Goal: Task Accomplishment & Management: Complete application form

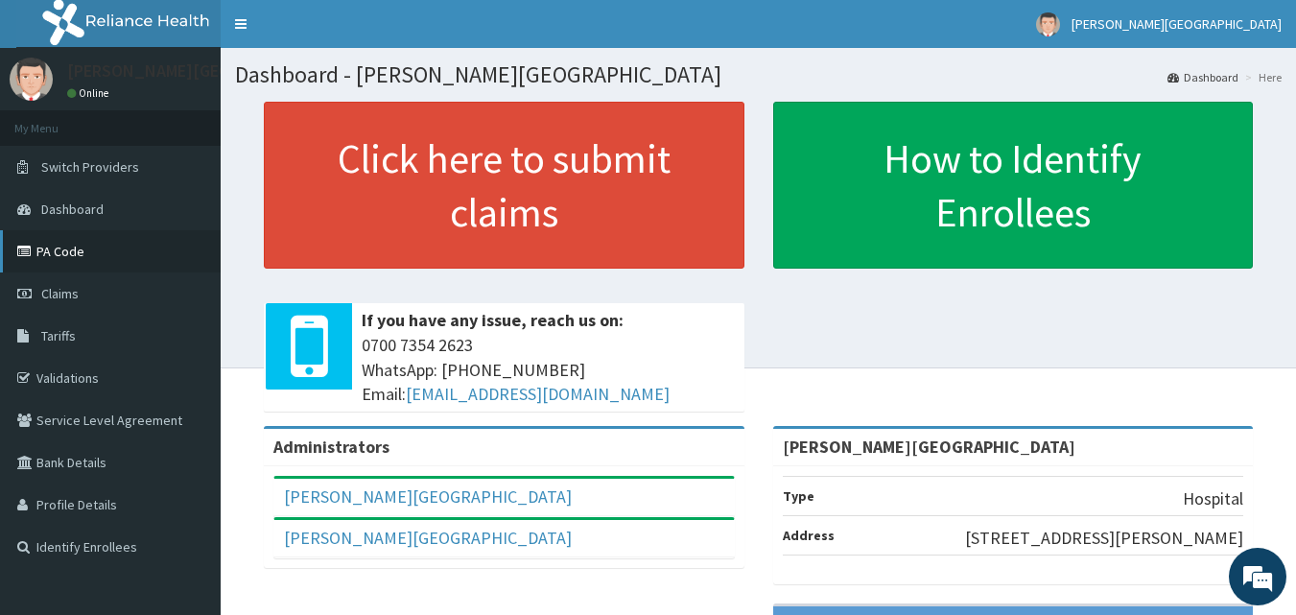
click at [71, 255] on link "PA Code" at bounding box center [110, 251] width 221 height 42
click at [72, 268] on link "PA Code" at bounding box center [110, 251] width 221 height 42
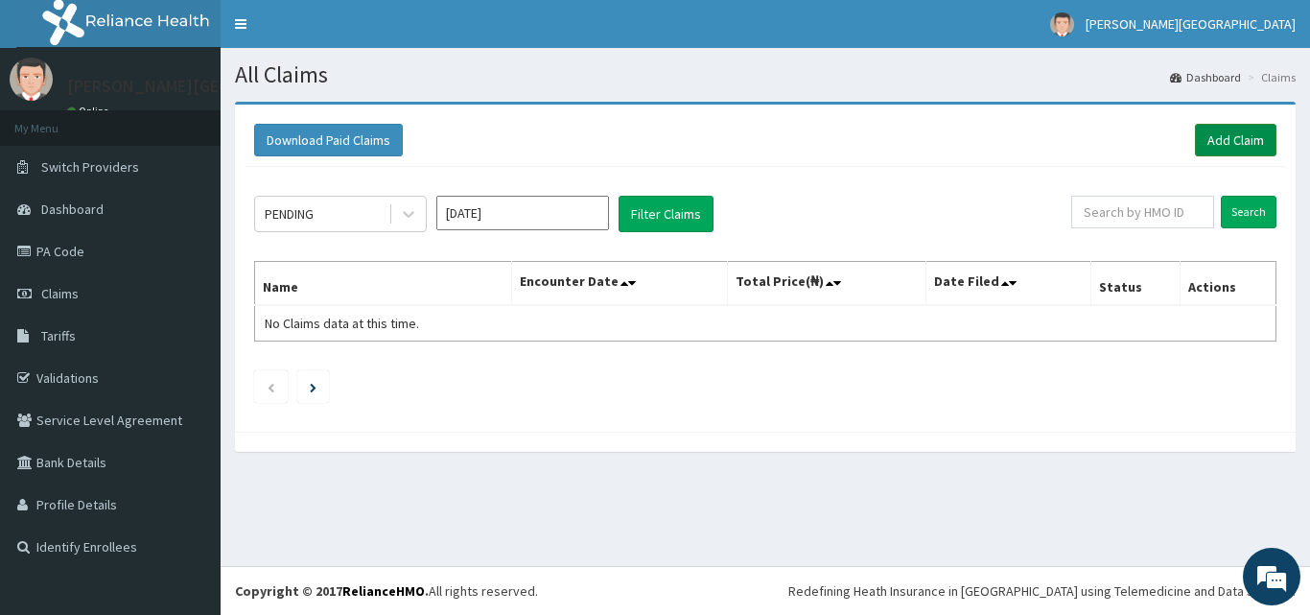
click at [1205, 129] on link "Add Claim" at bounding box center [1236, 140] width 82 height 33
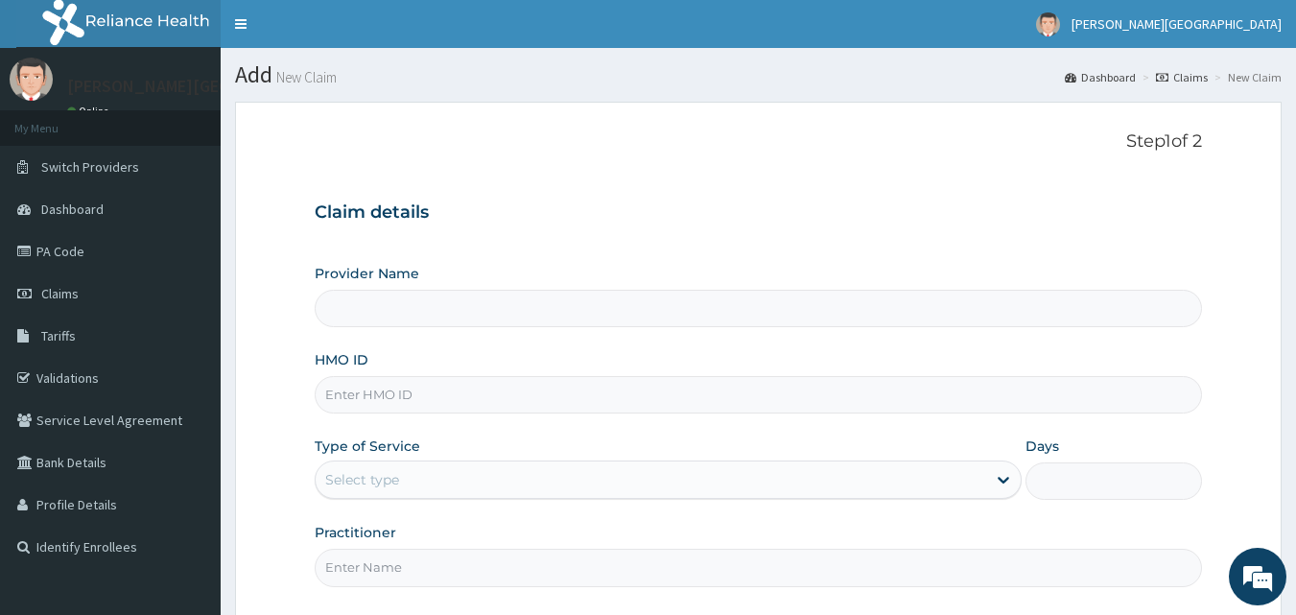
click at [380, 412] on input "HMO ID" at bounding box center [759, 394] width 888 height 37
paste input "MDU/10015/B"
type input "MDU/10015/B"
type input "Krystal Medical Centre"
type input "MDU/10015/B"
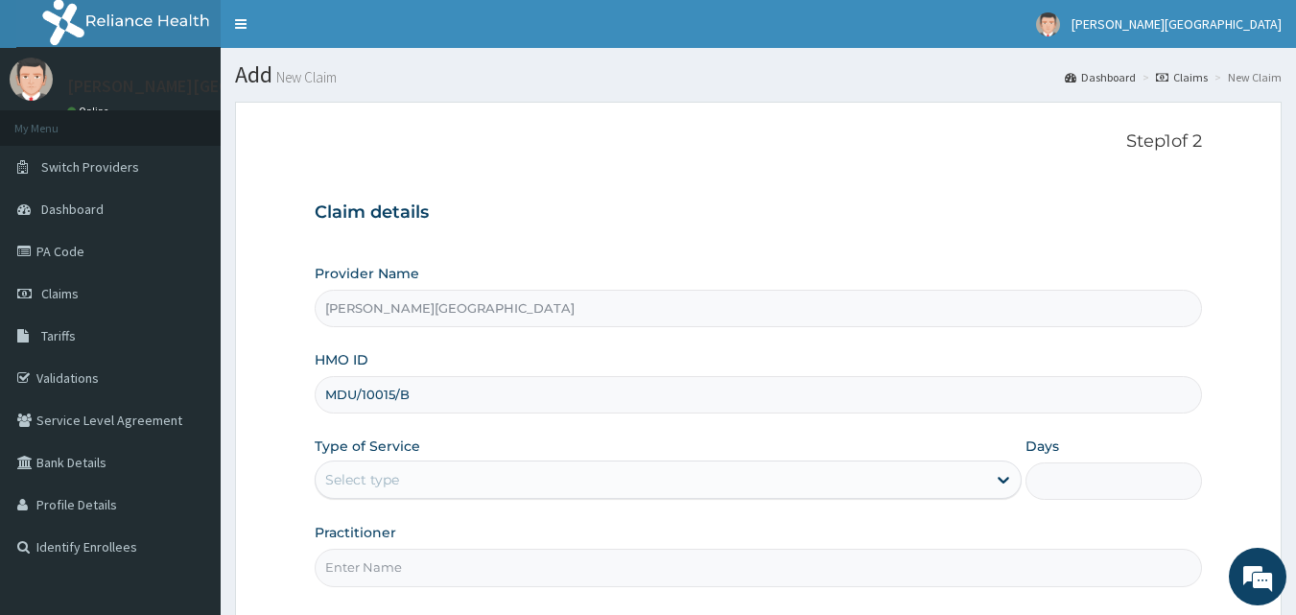
click at [340, 482] on div "Select type" at bounding box center [362, 479] width 74 height 19
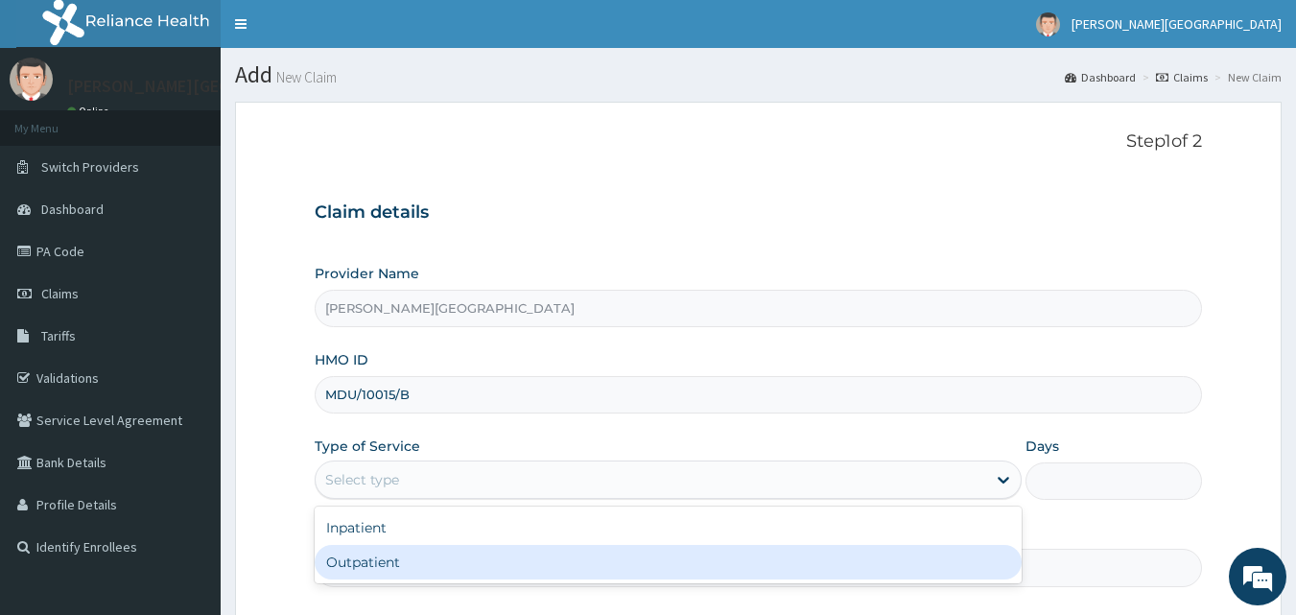
click at [363, 573] on div "Outpatient" at bounding box center [668, 562] width 707 height 35
type input "1"
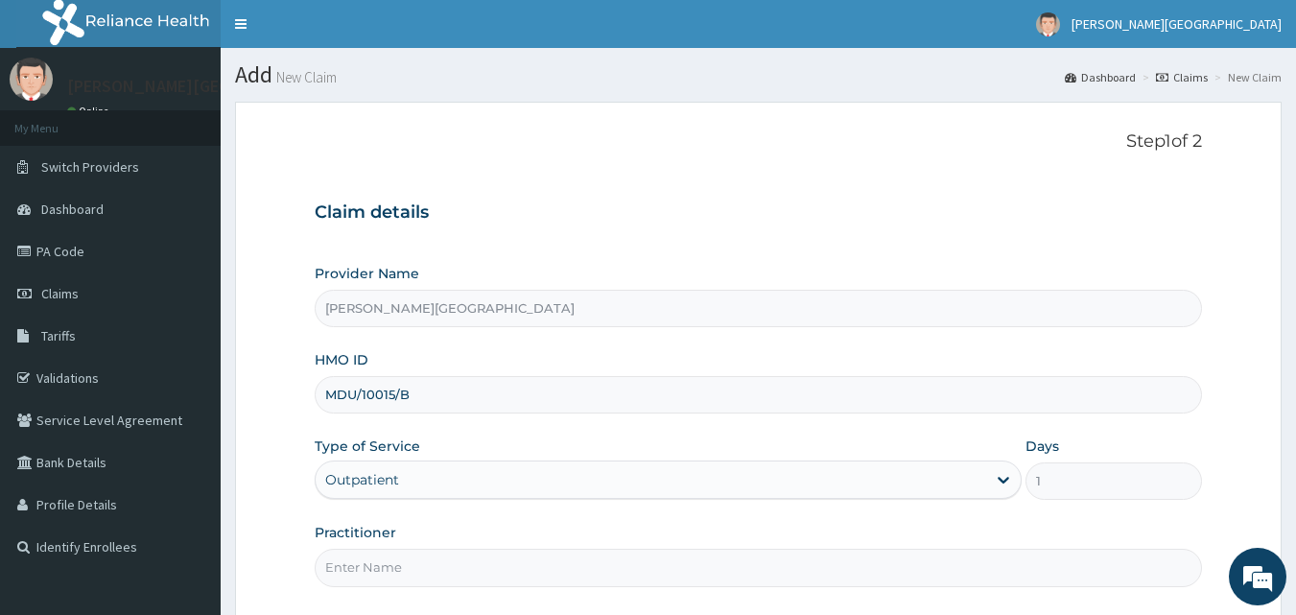
click at [387, 577] on input "Practitioner" at bounding box center [759, 567] width 888 height 37
type input "Dr Motoni"
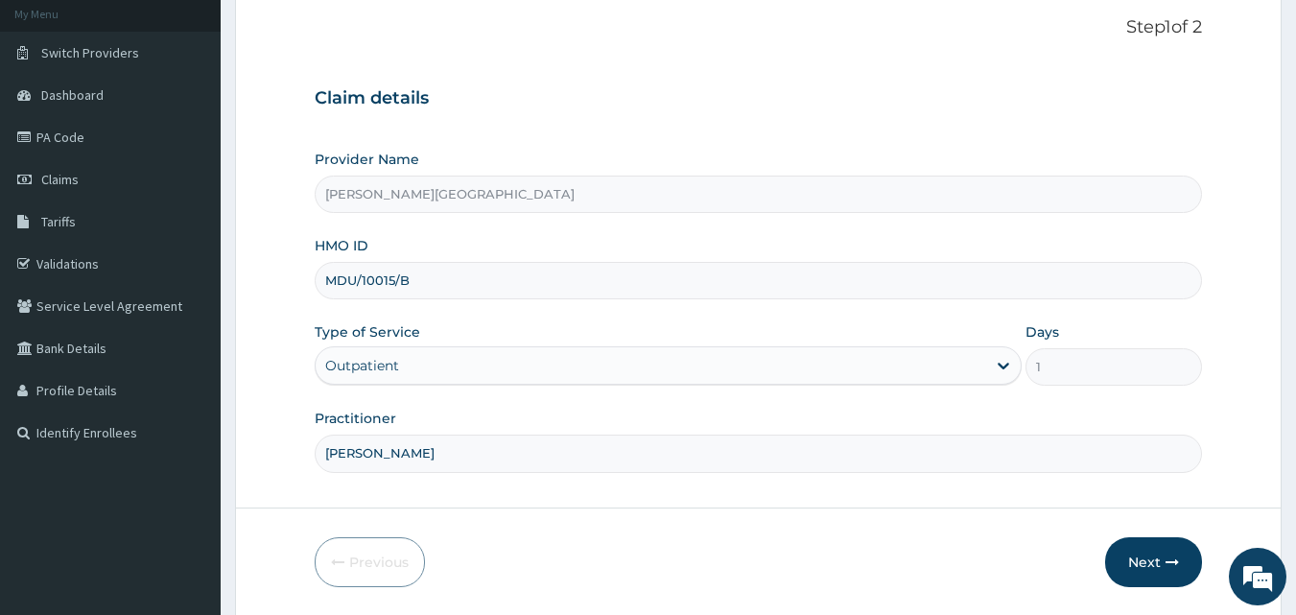
scroll to position [160, 0]
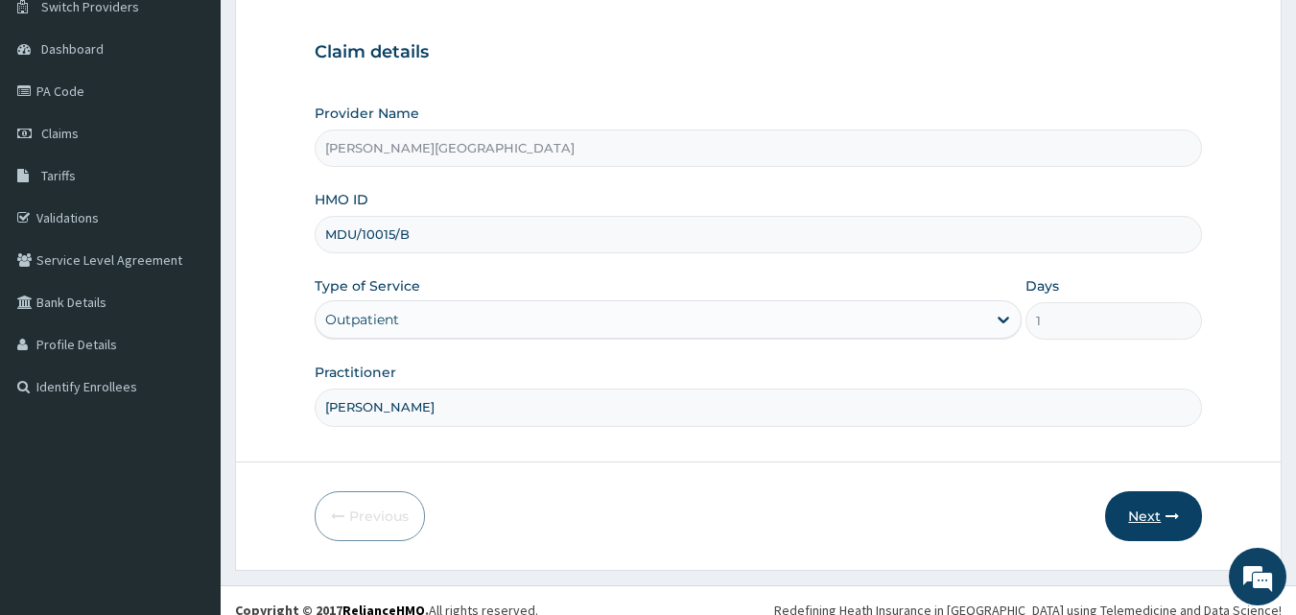
click at [1161, 511] on button "Next" at bounding box center [1153, 516] width 97 height 50
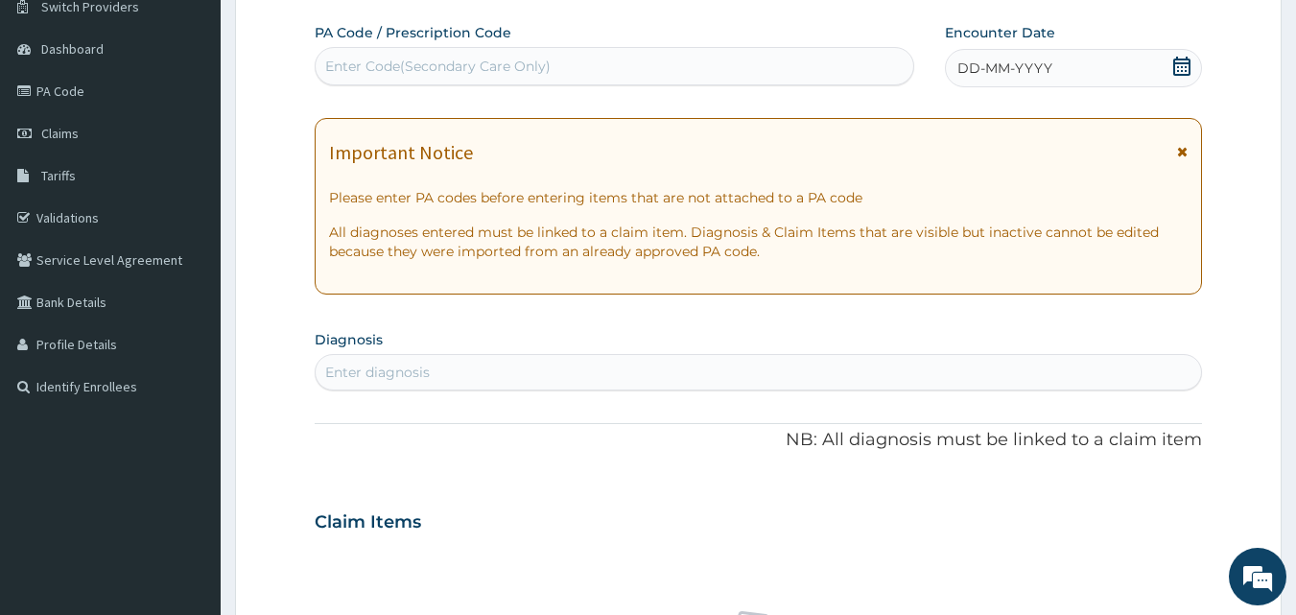
scroll to position [0, 0]
click at [440, 68] on div "Enter Code(Secondary Care Only)" at bounding box center [437, 66] width 225 height 19
paste input "PA/976B79"
type input "PA/976B79"
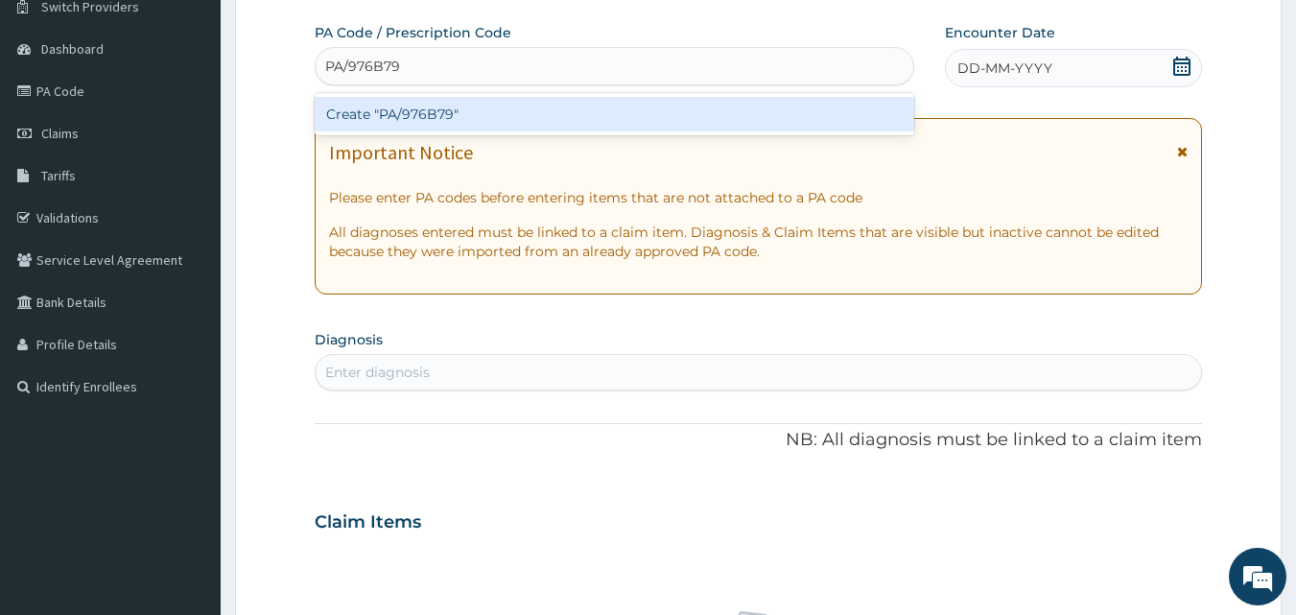
click at [417, 126] on div "Create "PA/976B79"" at bounding box center [615, 114] width 600 height 35
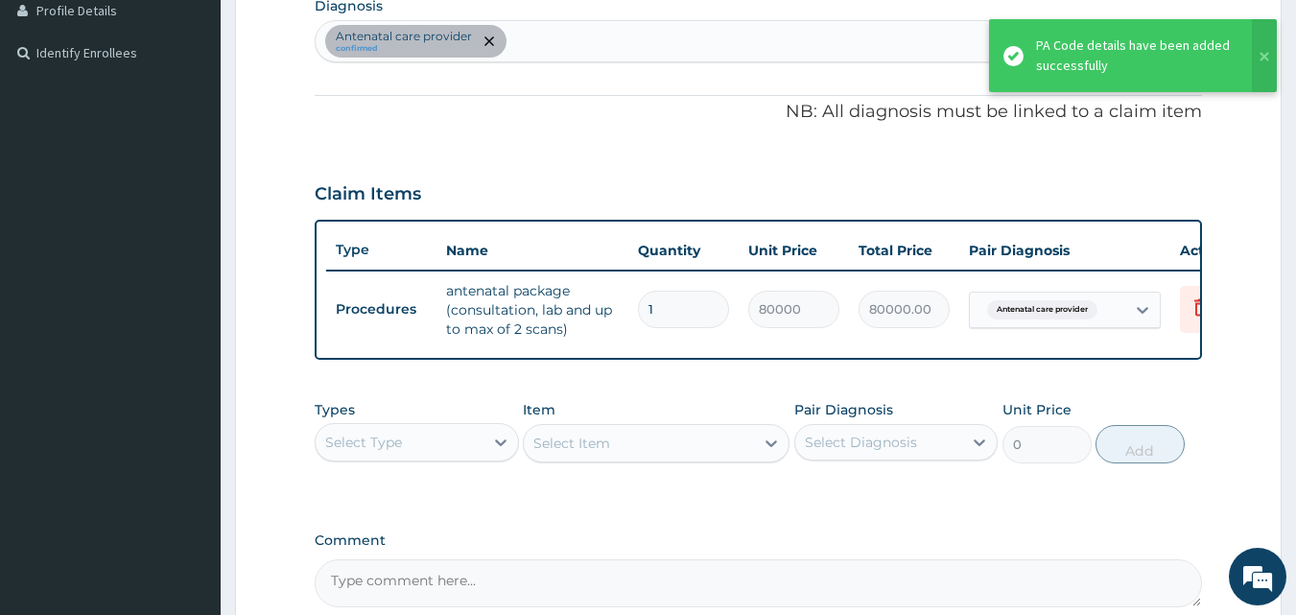
scroll to position [702, 0]
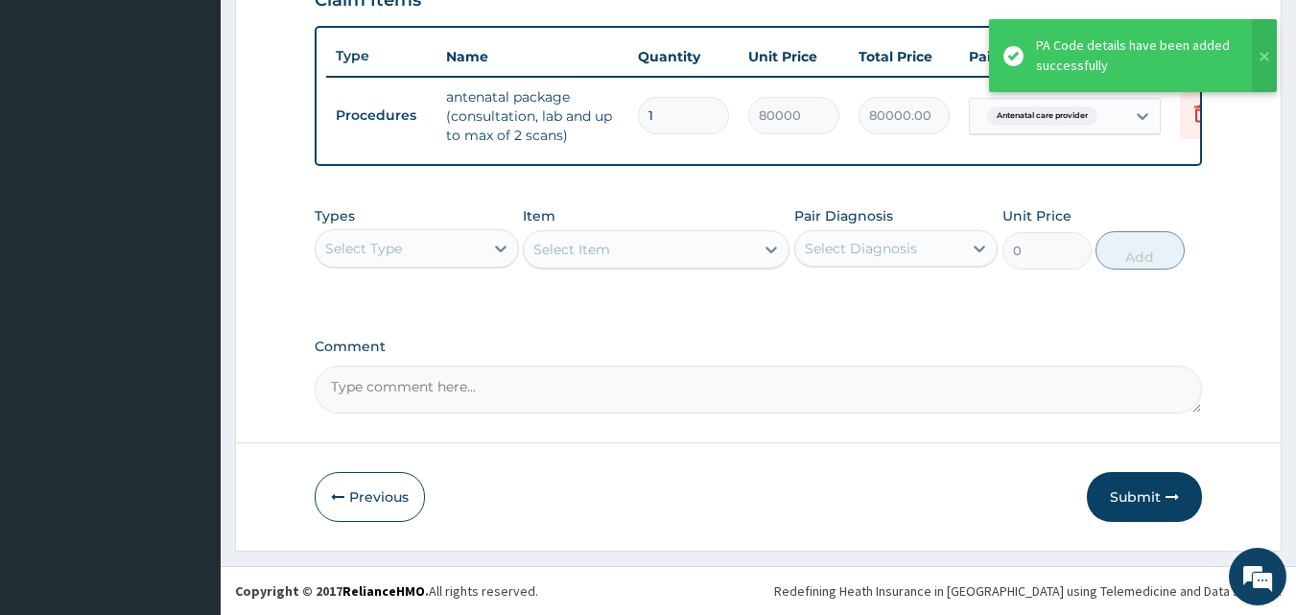
click at [1150, 505] on button "Submit" at bounding box center [1144, 497] width 115 height 50
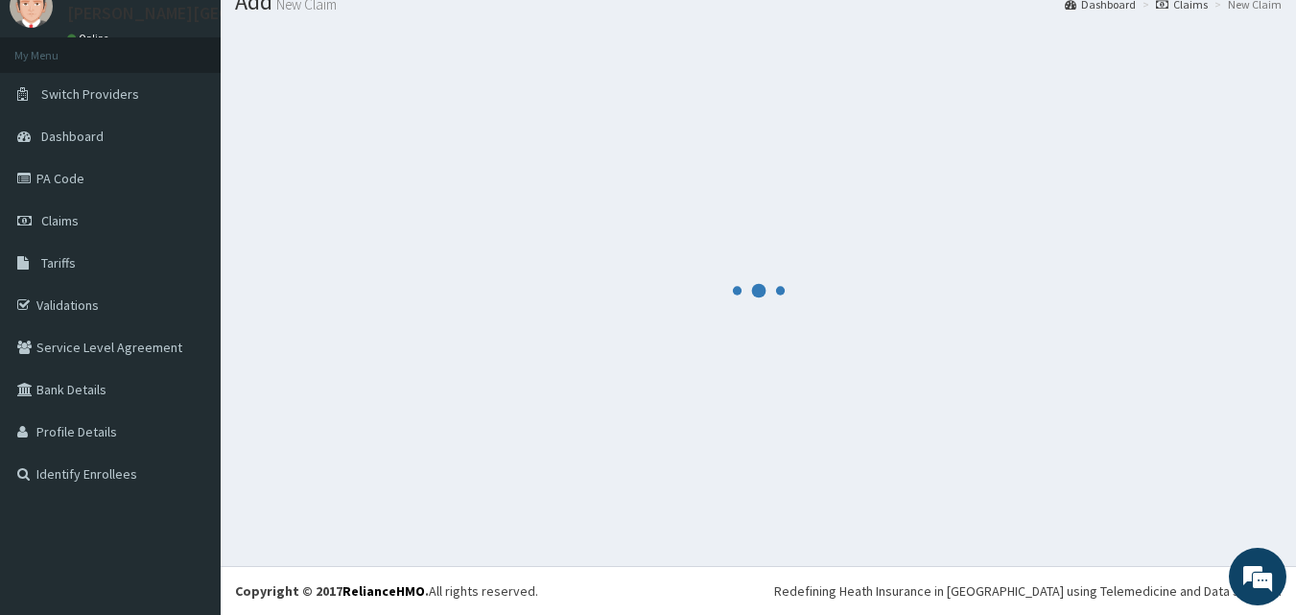
scroll to position [0, 0]
